Goal: Task Accomplishment & Management: Complete application form

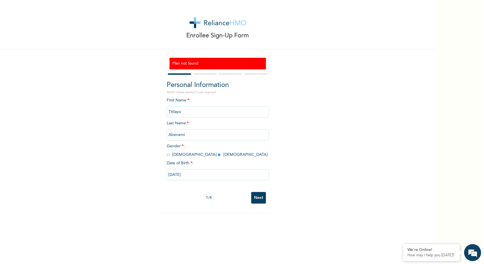
click at [191, 174] on input "[DATE]" at bounding box center [218, 174] width 102 height 11
select select "2"
select select "1979"
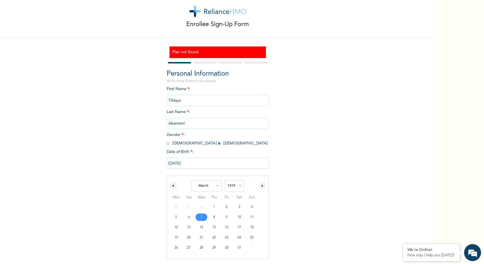
click at [193, 161] on input "[DATE]" at bounding box center [218, 163] width 102 height 11
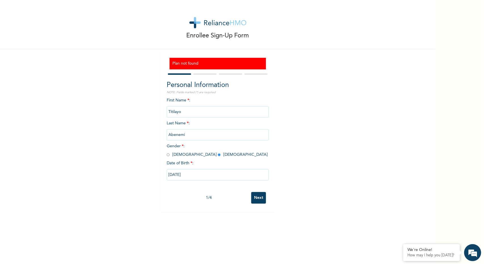
scroll to position [0, 0]
click at [239, 179] on input "[DATE]" at bounding box center [218, 174] width 102 height 11
select select "2"
select select "1979"
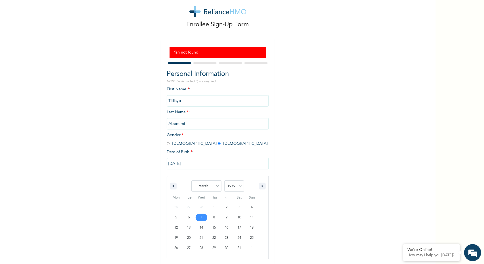
scroll to position [11, 0]
click at [211, 163] on input "[DATE]" at bounding box center [218, 163] width 102 height 11
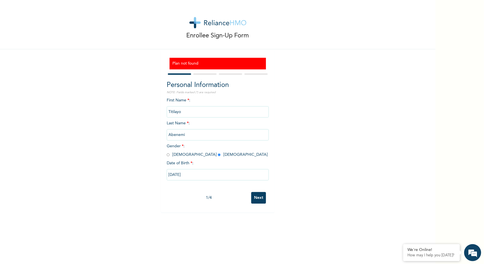
scroll to position [0, 0]
click at [205, 175] on input "[DATE]" at bounding box center [218, 174] width 102 height 11
select select "2"
select select "1979"
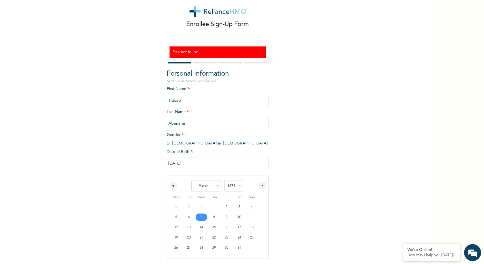
click at [208, 166] on input "[DATE]" at bounding box center [218, 163] width 102 height 11
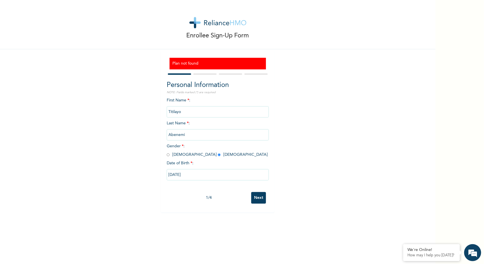
scroll to position [0, 0]
click at [210, 175] on input "[DATE]" at bounding box center [218, 174] width 102 height 11
select select "2"
select select "1979"
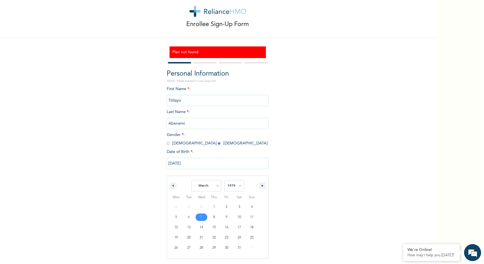
click at [217, 164] on input "[DATE]" at bounding box center [218, 163] width 102 height 11
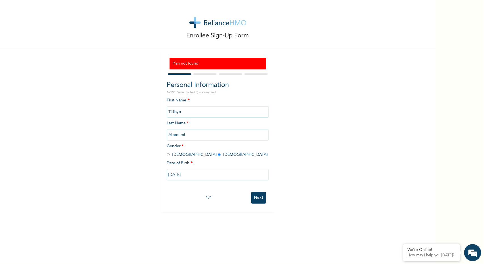
scroll to position [0, 0]
